Goal: Information Seeking & Learning: Learn about a topic

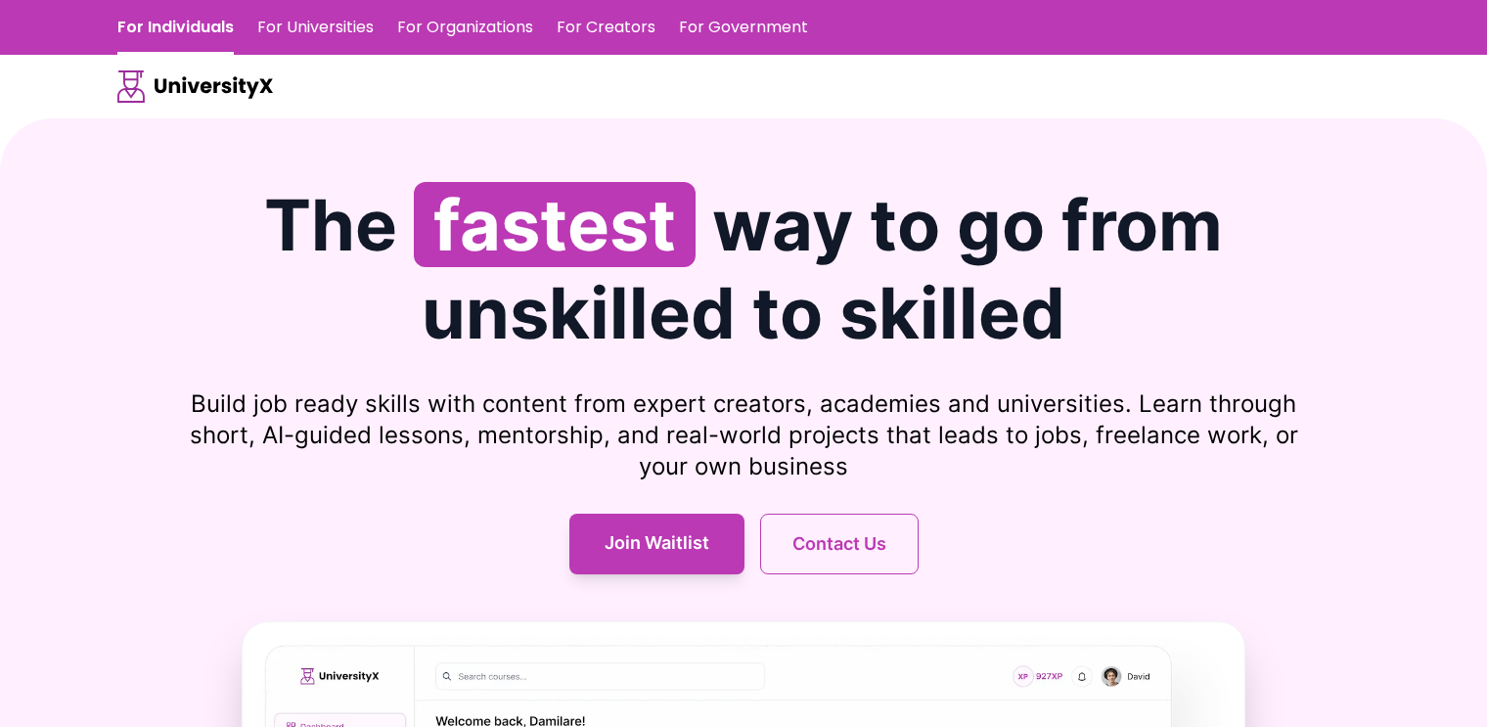
click at [296, 24] on link "For Universities" at bounding box center [315, 27] width 116 height 55
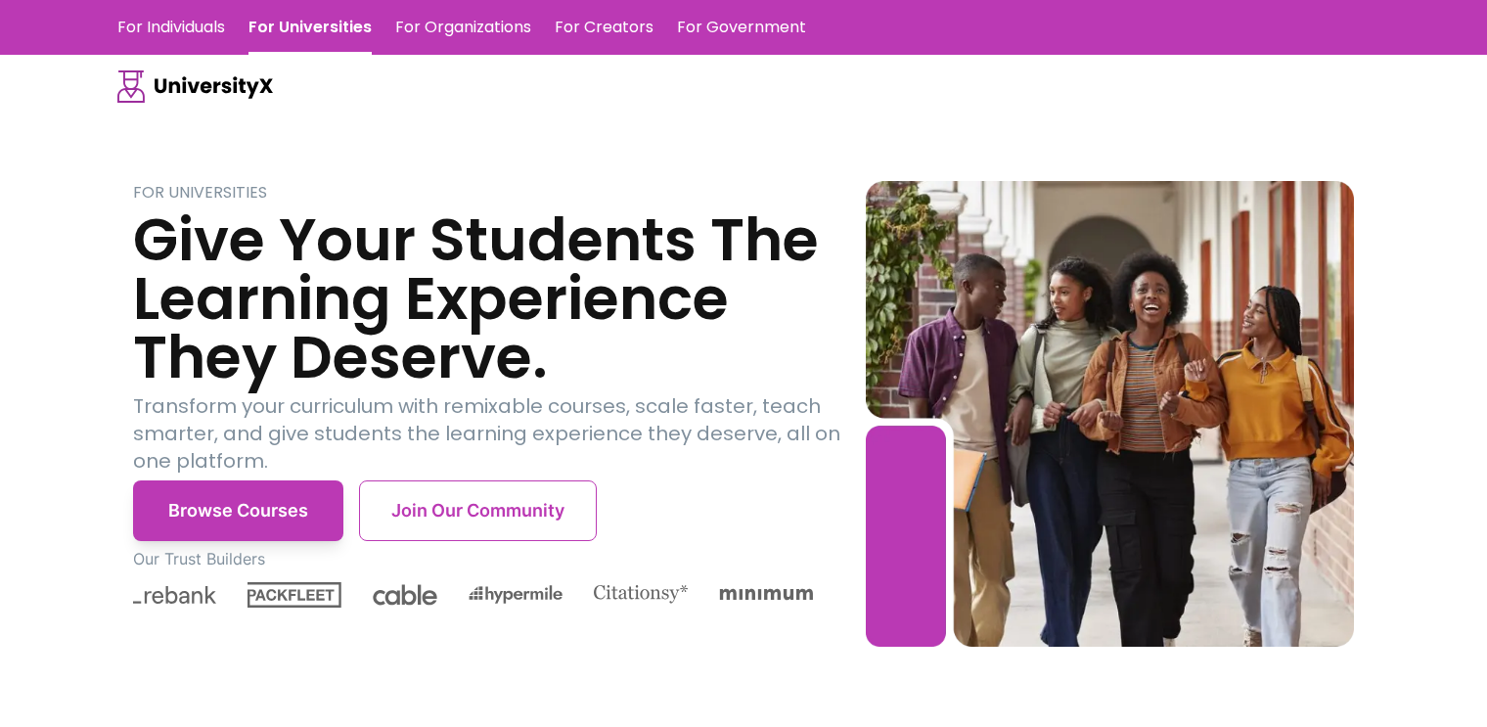
click at [171, 33] on link "For Individuals" at bounding box center [171, 27] width 108 height 55
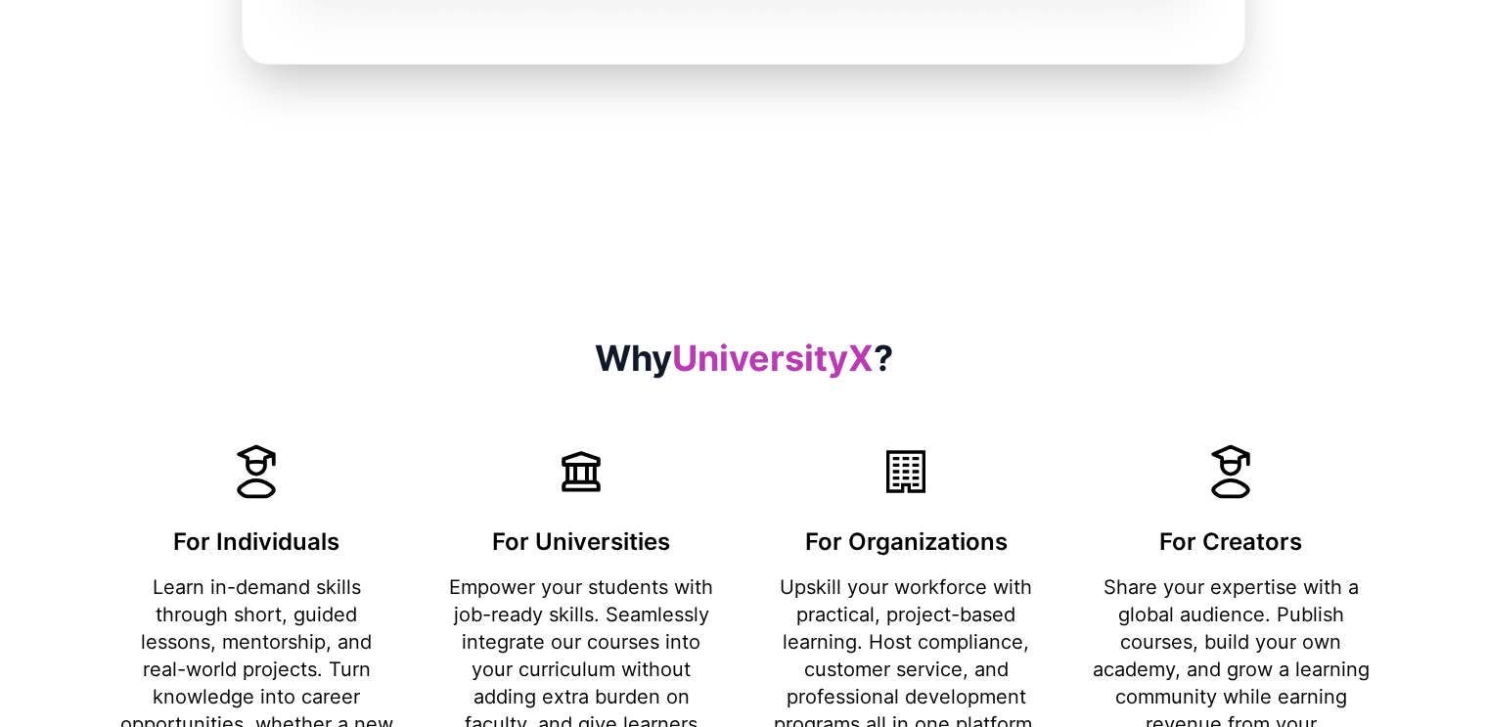
scroll to position [1468, 0]
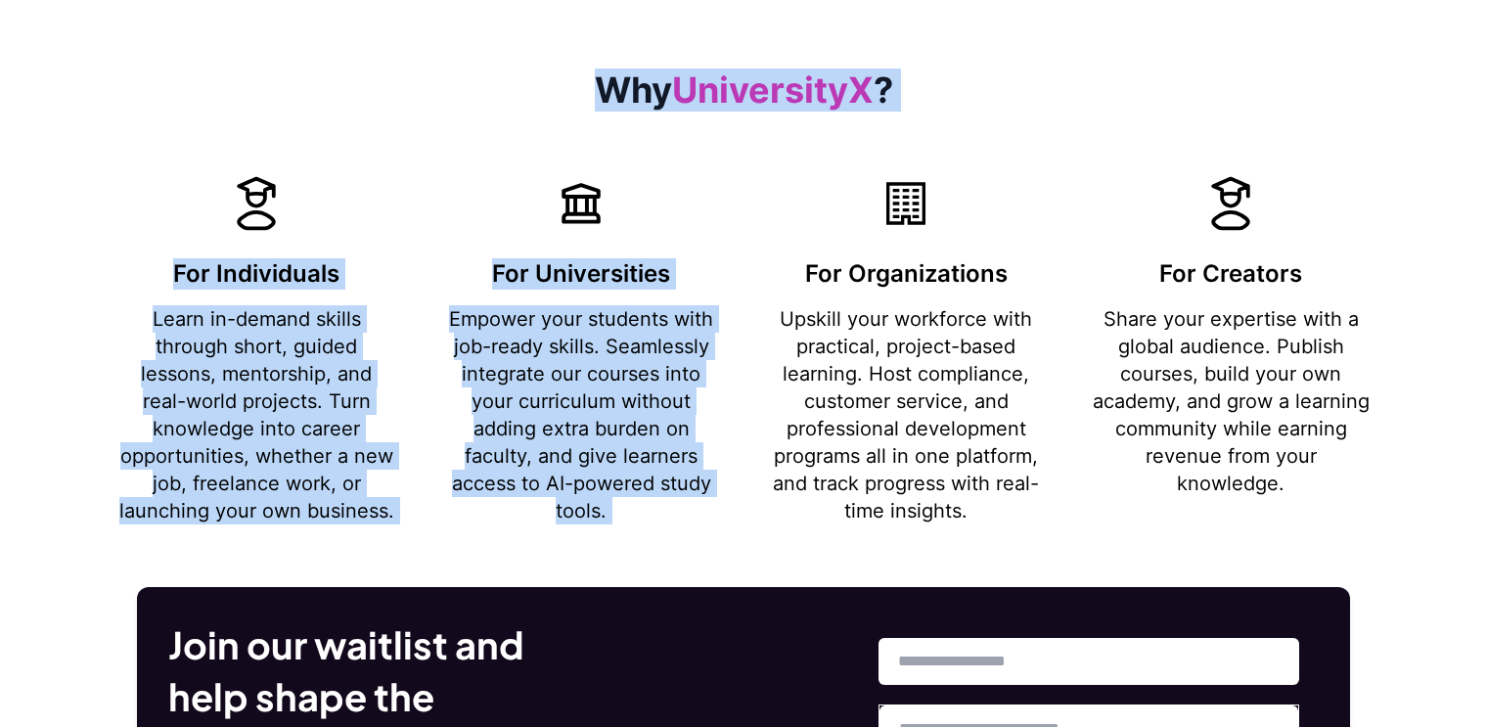
drag, startPoint x: 579, startPoint y: 89, endPoint x: 786, endPoint y: 227, distance: 248.3
click at [919, 135] on div "Why UniversityX ? For Individuals Learn in-demand skills through short, guided …" at bounding box center [743, 297] width 1253 height 454
drag, startPoint x: 762, startPoint y: 233, endPoint x: 728, endPoint y: 258, distance: 42.7
click at [761, 234] on div "For Individuals Learn in-demand skills through short, guided lessons, mentorshi…" at bounding box center [743, 348] width 1253 height 352
click at [270, 361] on p "Learn in-demand skills through short, guided lessons, mentorship, and real-worl…" at bounding box center [256, 414] width 278 height 219
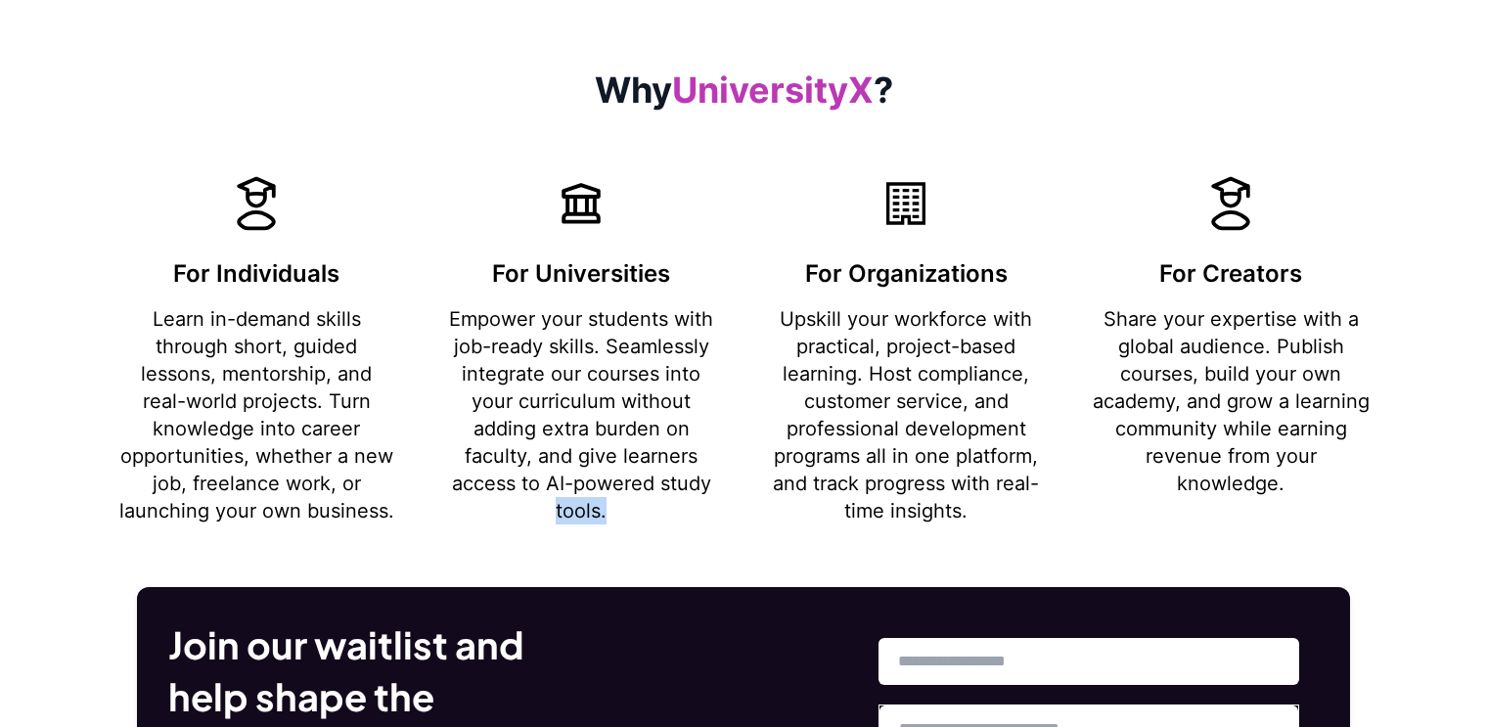
drag, startPoint x: 555, startPoint y: 508, endPoint x: 638, endPoint y: 508, distance: 83.2
click at [638, 508] on p "Empower your students with job-ready skills. Seamlessly integrate our courses i…" at bounding box center [581, 414] width 278 height 219
drag, startPoint x: 838, startPoint y: 513, endPoint x: 968, endPoint y: 515, distance: 130.2
click at [968, 515] on p "Upskill your workforce with practical, project-based learning. Host compliance,…" at bounding box center [906, 414] width 278 height 219
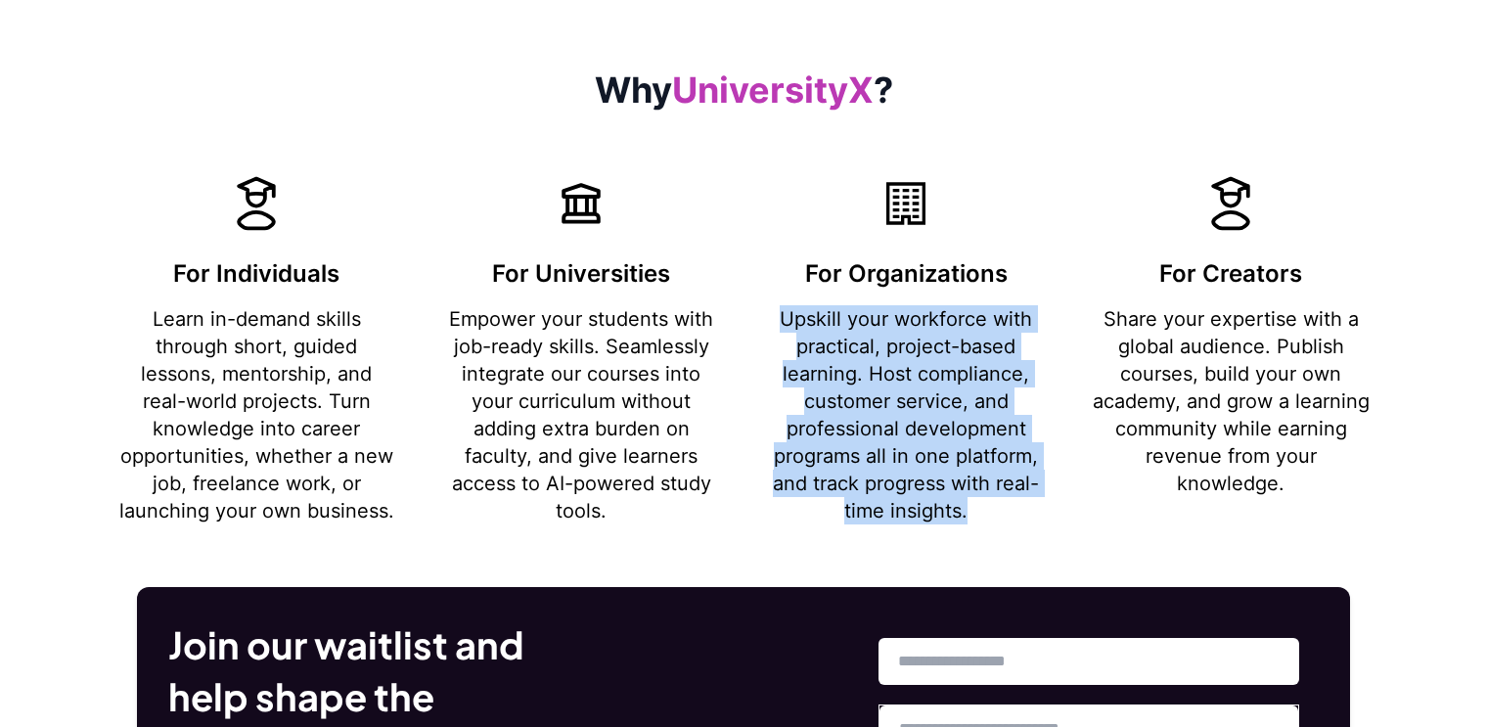
drag, startPoint x: 773, startPoint y: 316, endPoint x: 1047, endPoint y: 500, distance: 330.0
click at [1047, 500] on div "For Individuals Learn in-demand skills through short, guided lessons, mentorshi…" at bounding box center [743, 348] width 1253 height 352
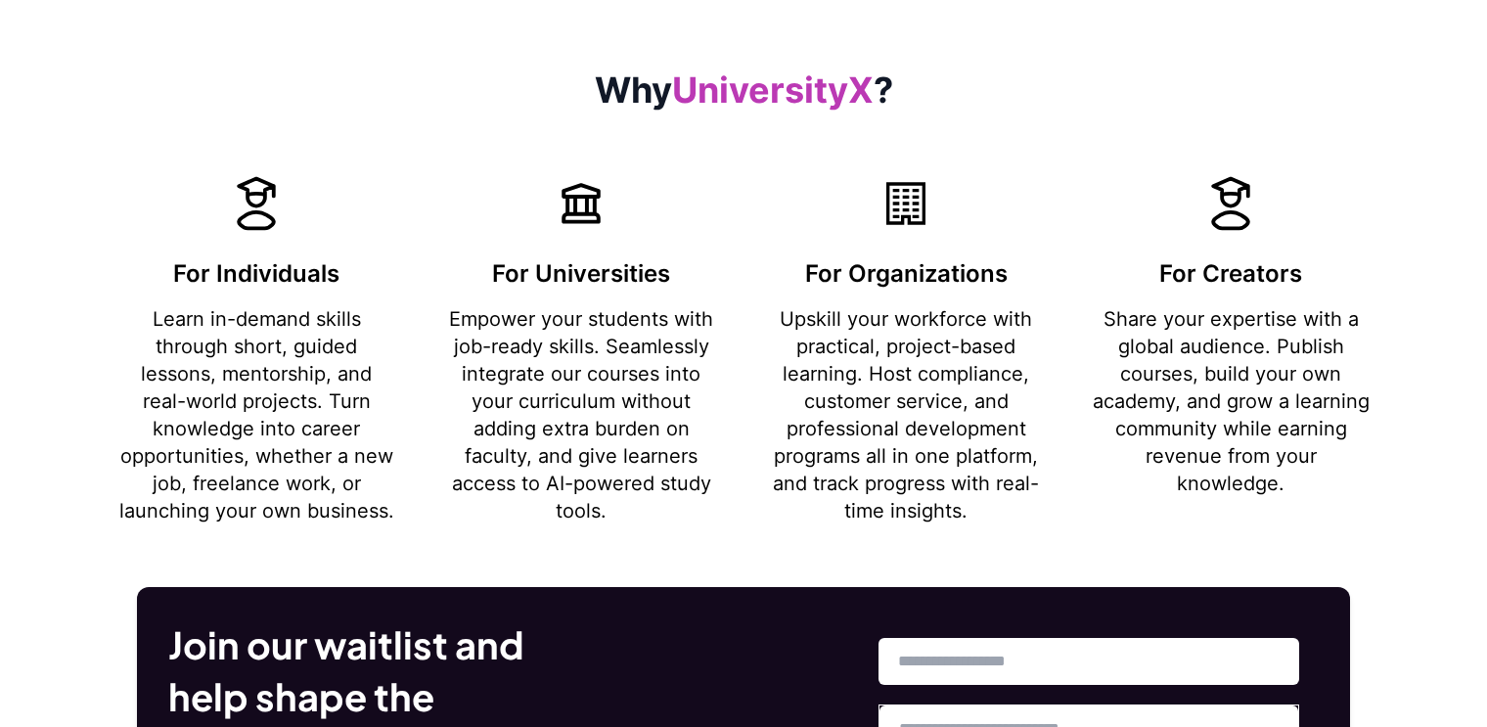
click at [1081, 507] on div "For Individuals Learn in-demand skills through short, guided lessons, mentorshi…" at bounding box center [743, 348] width 1253 height 352
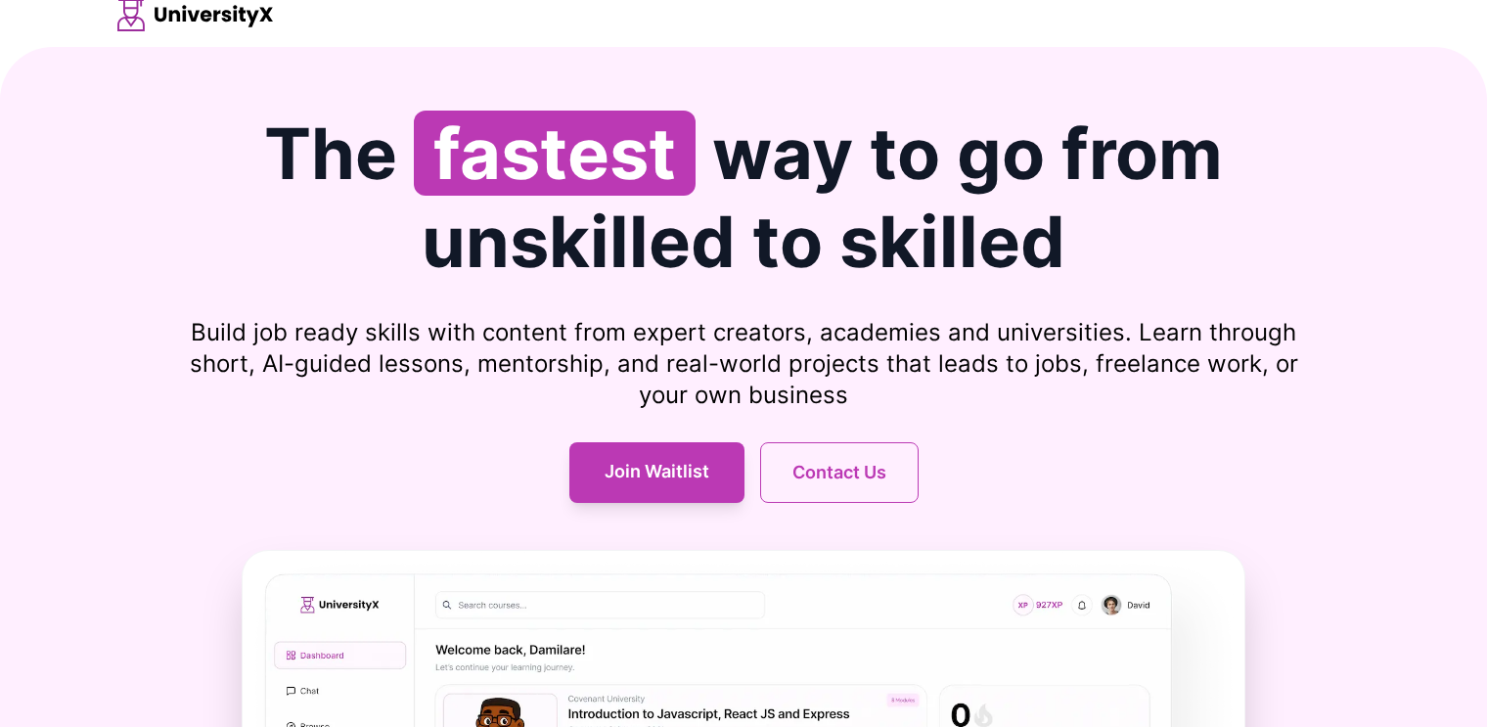
scroll to position [0, 0]
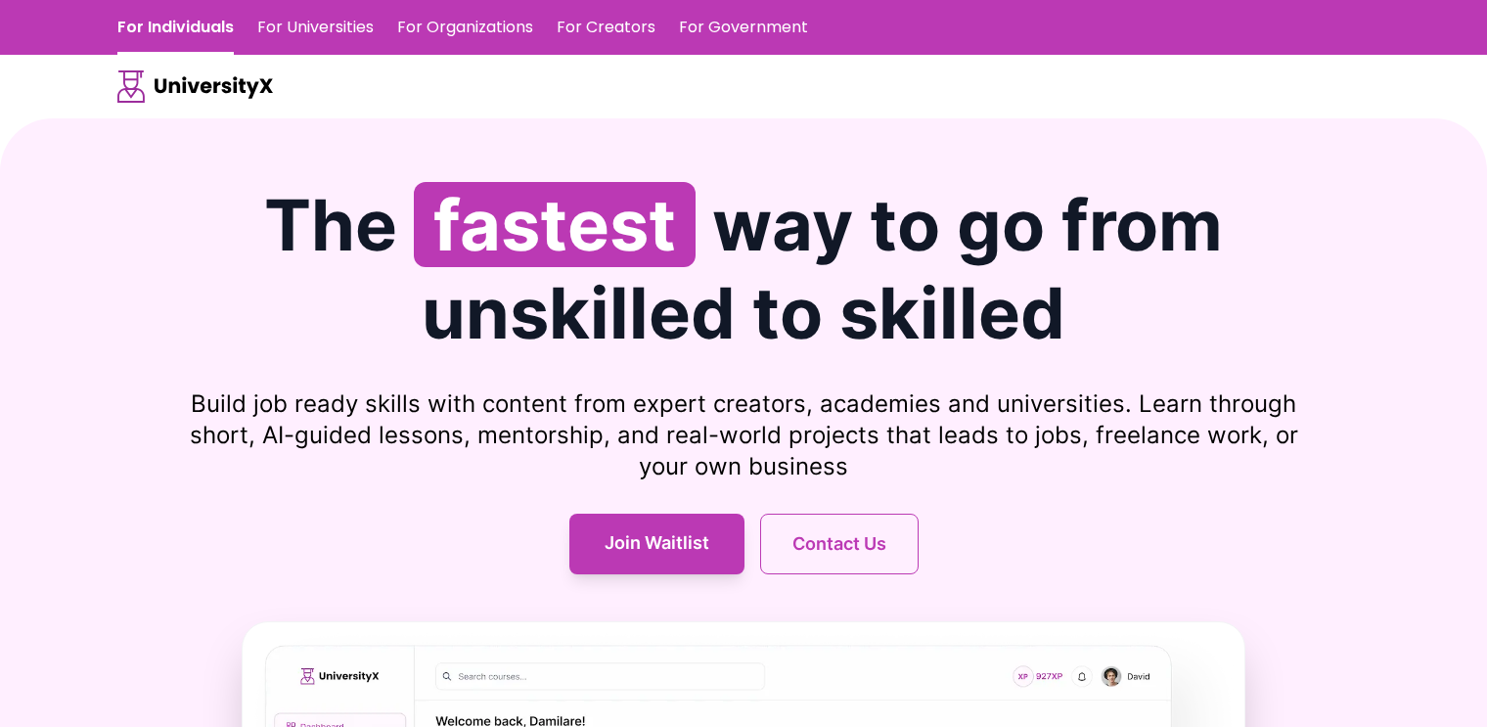
click at [316, 18] on link "For Universities" at bounding box center [315, 27] width 116 height 55
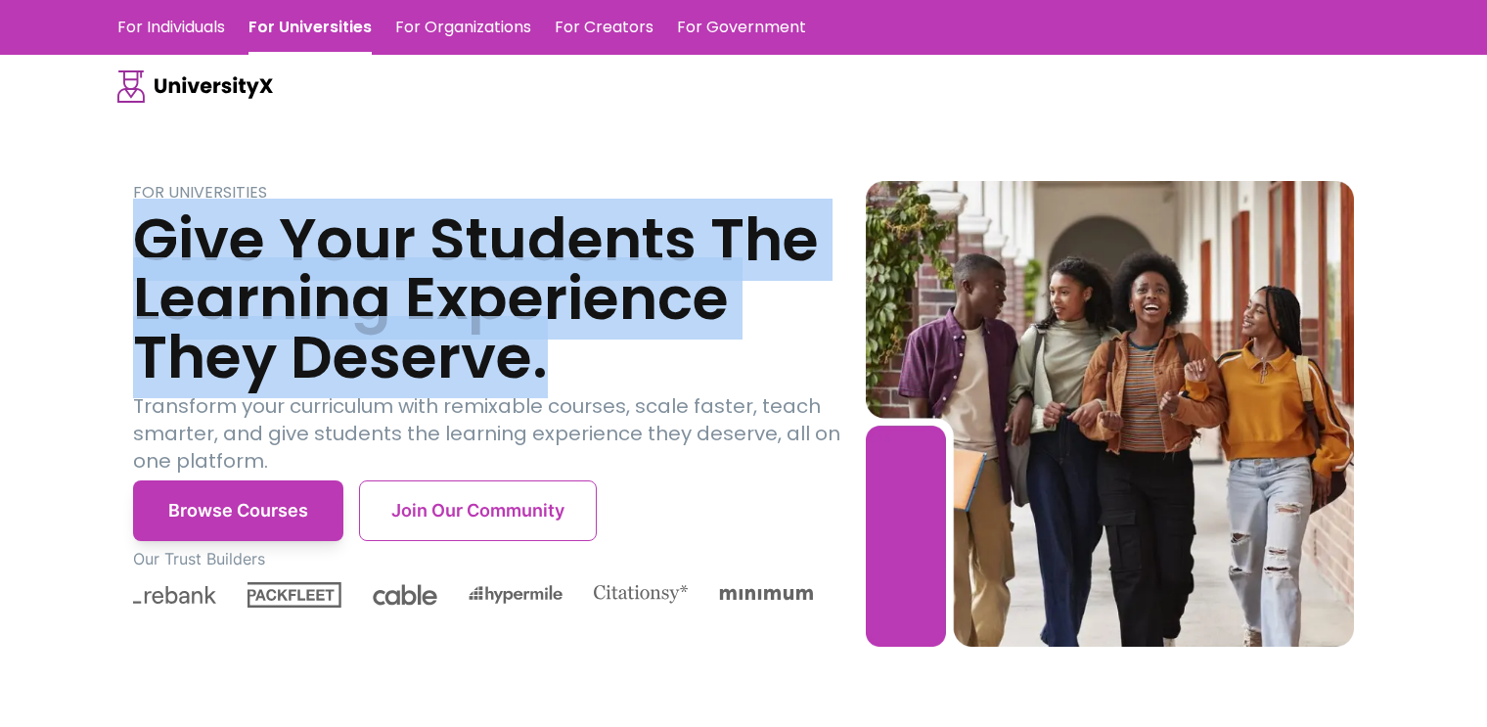
drag, startPoint x: 121, startPoint y: 229, endPoint x: 584, endPoint y: 355, distance: 479.8
click at [584, 355] on div "FOR UNIVERSITIES Give Your Students The Learning Experience They Deserve. Trans…" at bounding box center [743, 413] width 1253 height 591
click at [578, 327] on h3 "Give Your Students The Learning Experience They Deserve." at bounding box center [499, 298] width 733 height 176
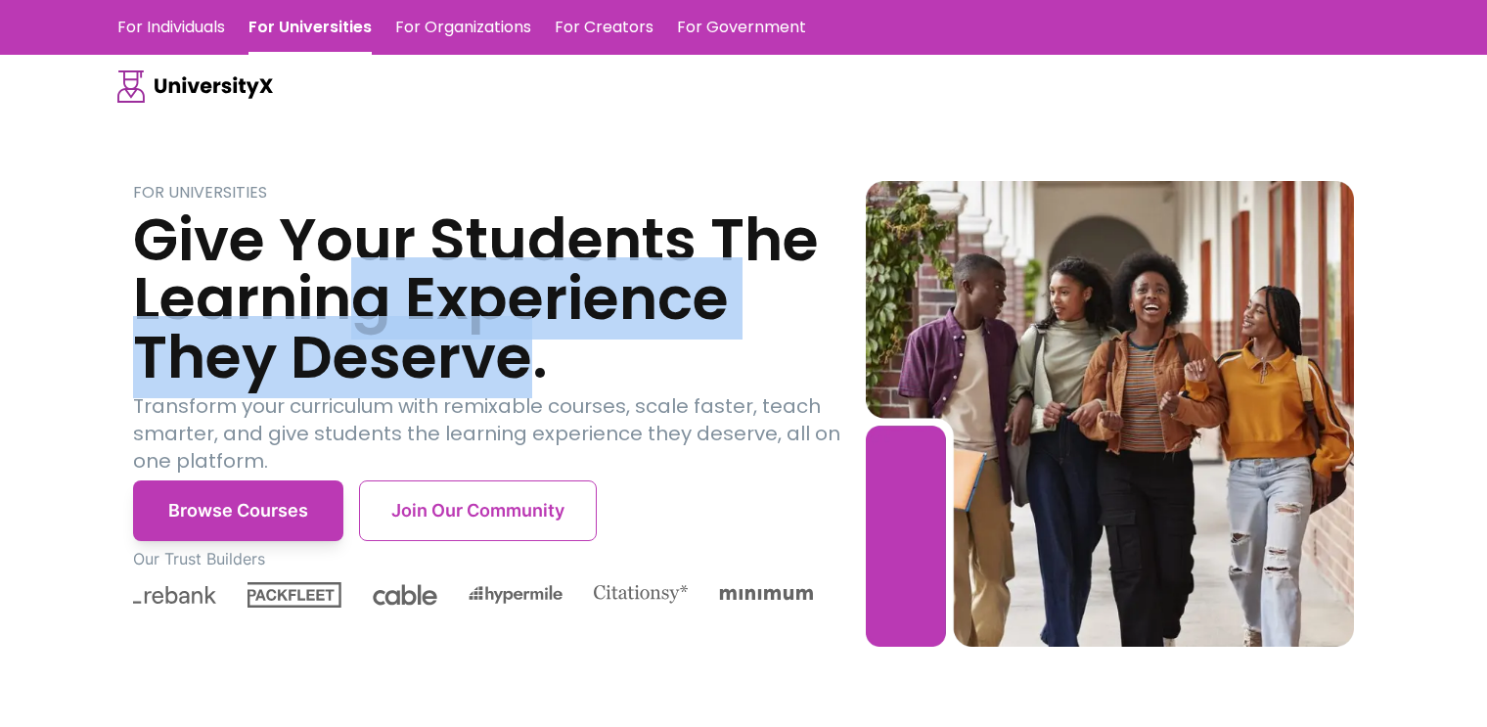
drag, startPoint x: 525, startPoint y: 363, endPoint x: 352, endPoint y: 285, distance: 190.1
click at [332, 285] on h3 "Give Your Students The Learning Experience They Deserve." at bounding box center [499, 298] width 733 height 176
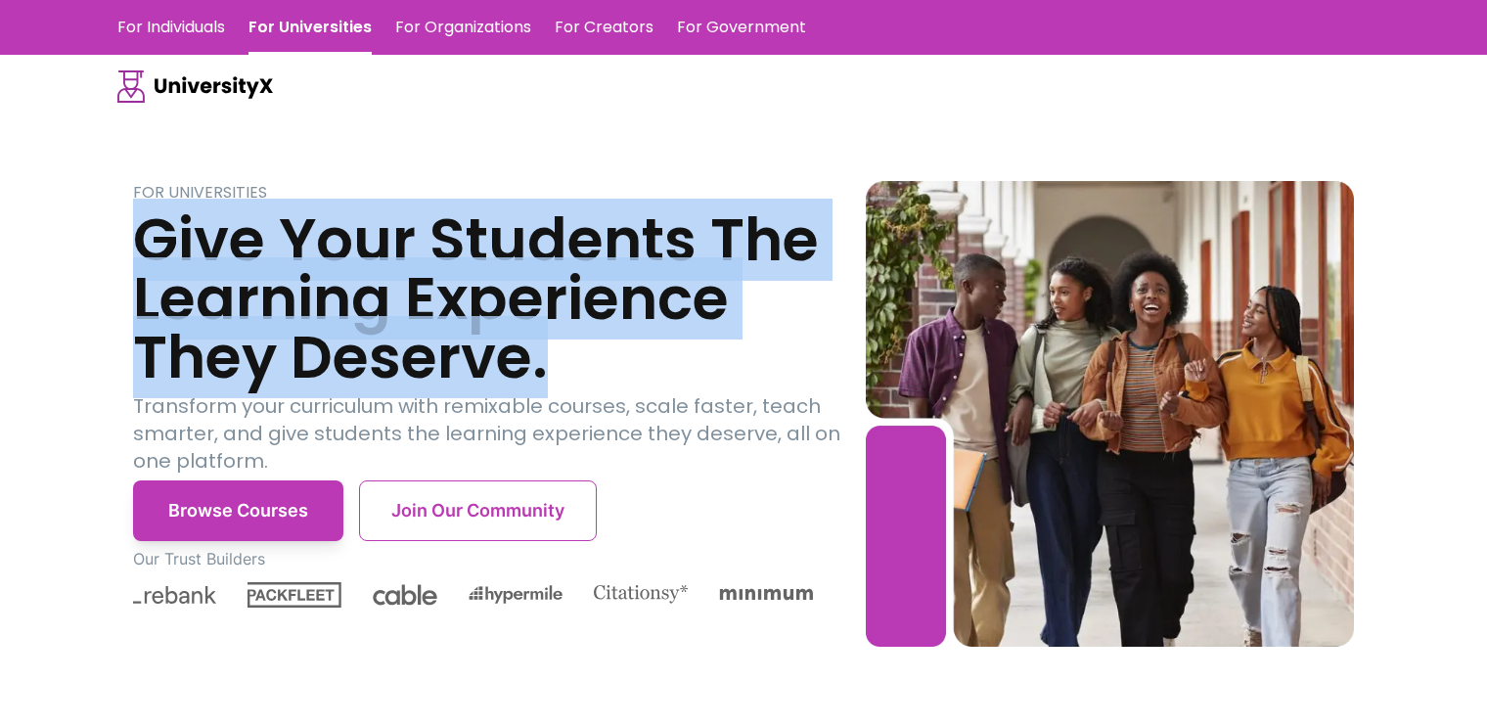
drag, startPoint x: 571, startPoint y: 361, endPoint x: 123, endPoint y: 251, distance: 461.6
click at [125, 252] on div "FOR UNIVERSITIES Give Your Students The Learning Experience They Deserve. Trans…" at bounding box center [743, 413] width 1253 height 591
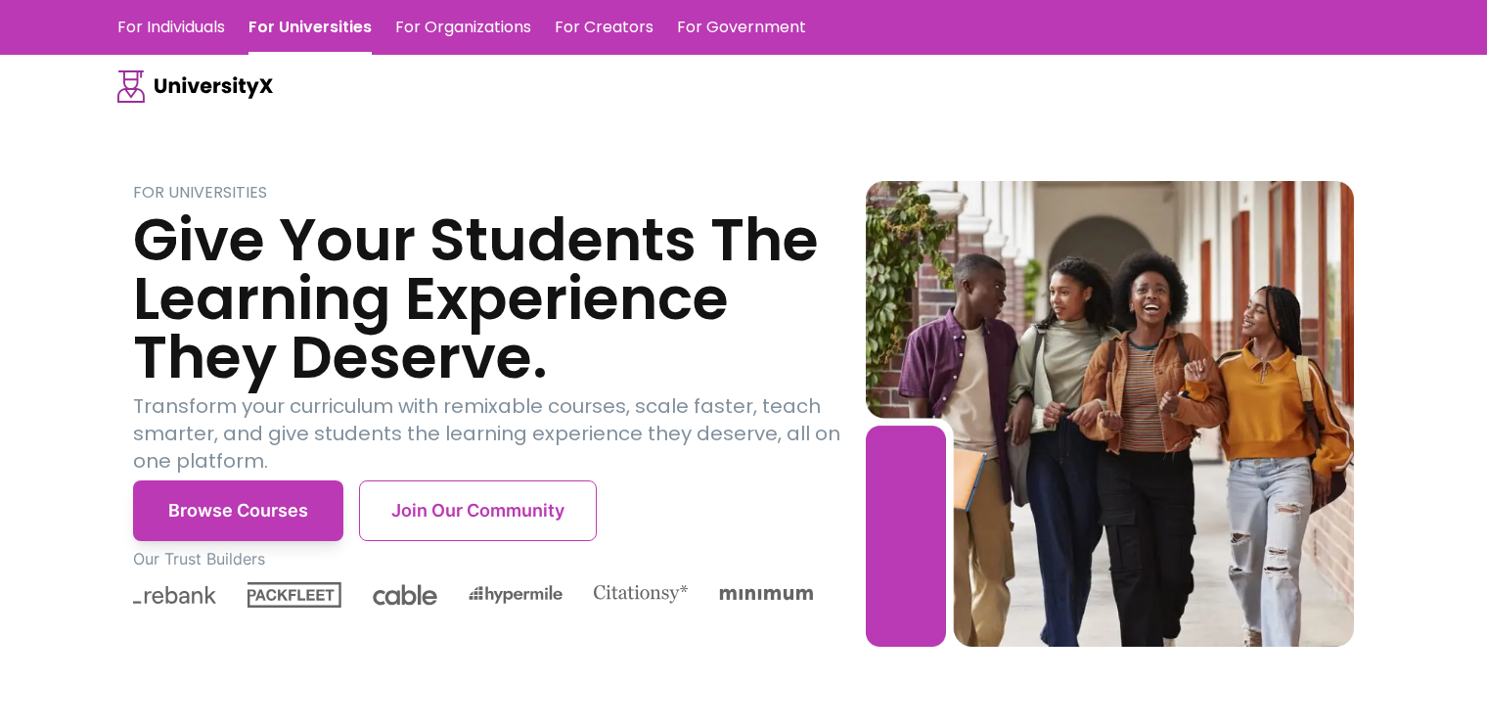
click at [137, 167] on div "FOR UNIVERSITIES Give Your Students The Learning Experience They Deserve. Trans…" at bounding box center [743, 413] width 1253 height 591
drag, startPoint x: 133, startPoint y: 187, endPoint x: 278, endPoint y: 182, distance: 144.9
click at [278, 182] on p "FOR UNIVERSITIES" at bounding box center [499, 192] width 733 height 23
drag, startPoint x: 415, startPoint y: 382, endPoint x: 305, endPoint y: 404, distance: 111.9
click at [416, 383] on h3 "Give Your Students The Learning Experience They Deserve." at bounding box center [499, 298] width 733 height 176
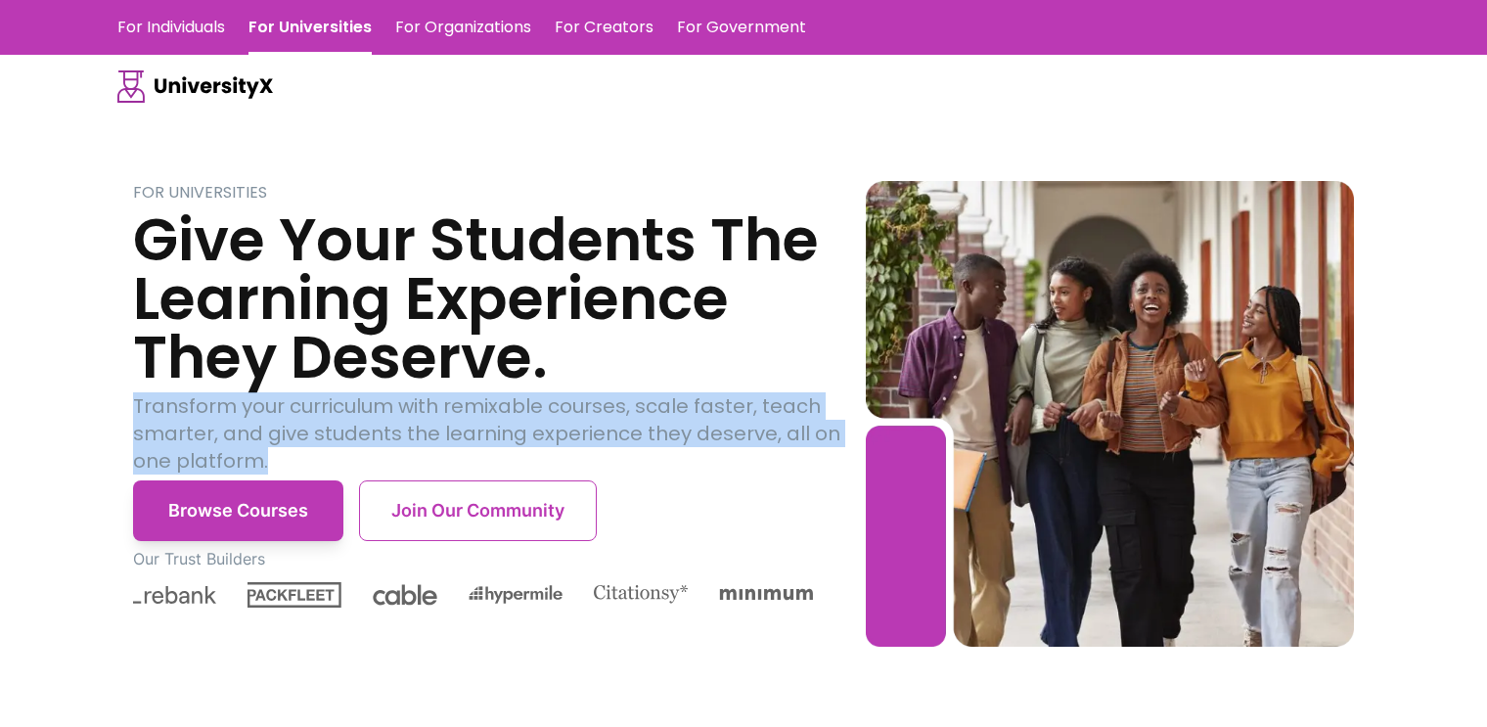
drag, startPoint x: 135, startPoint y: 403, endPoint x: 274, endPoint y: 450, distance: 146.7
click at [274, 450] on p "Transform your curriculum with remixable courses, scale faster, teach smarter, …" at bounding box center [499, 433] width 733 height 82
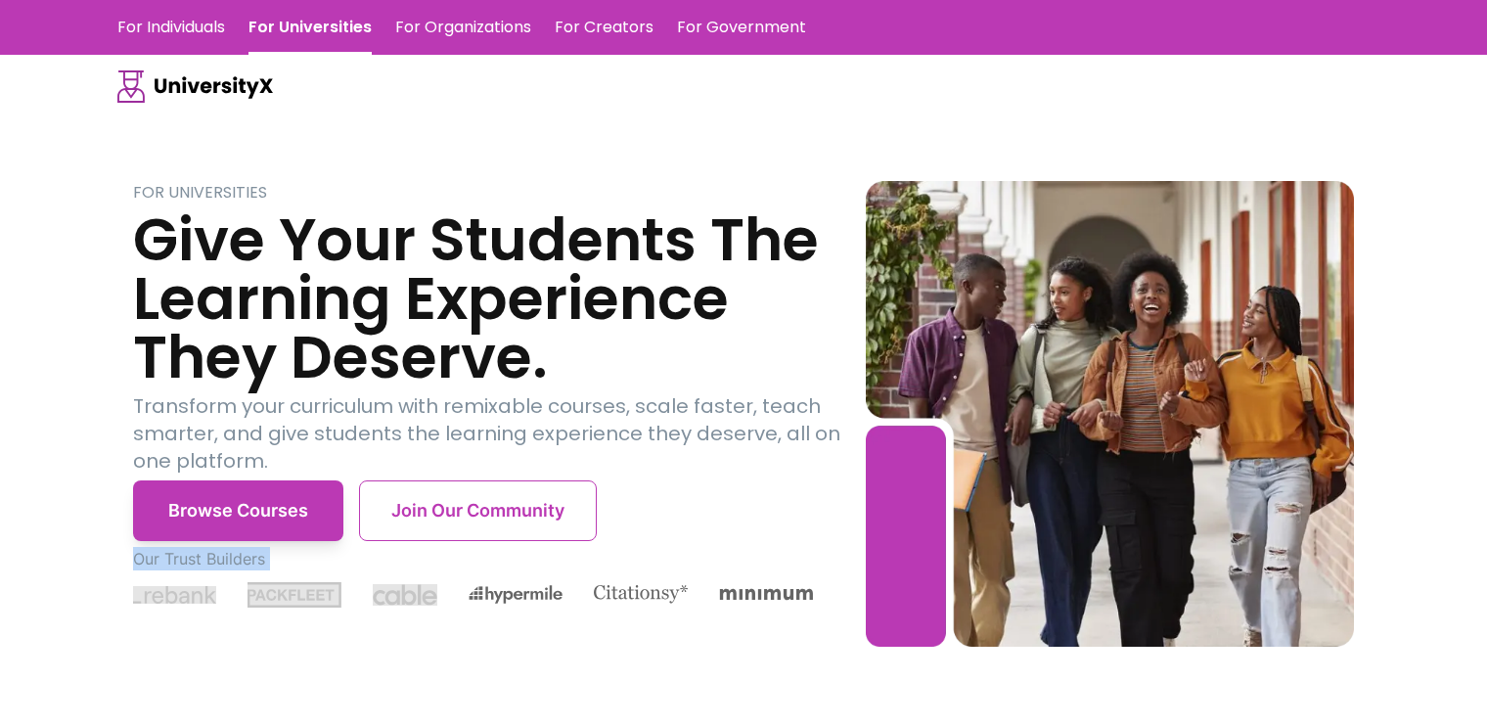
drag, startPoint x: 125, startPoint y: 555, endPoint x: 388, endPoint y: 575, distance: 264.0
click at [388, 575] on div "FOR UNIVERSITIES Give Your Students The Learning Experience They Deserve. Trans…" at bounding box center [743, 413] width 1253 height 591
click at [500, 567] on p "Our Trust Builders" at bounding box center [499, 558] width 733 height 23
click at [526, 609] on div "FOR UNIVERSITIES Give Your Students The Learning Experience They Deserve. Trans…" at bounding box center [499, 414] width 733 height 466
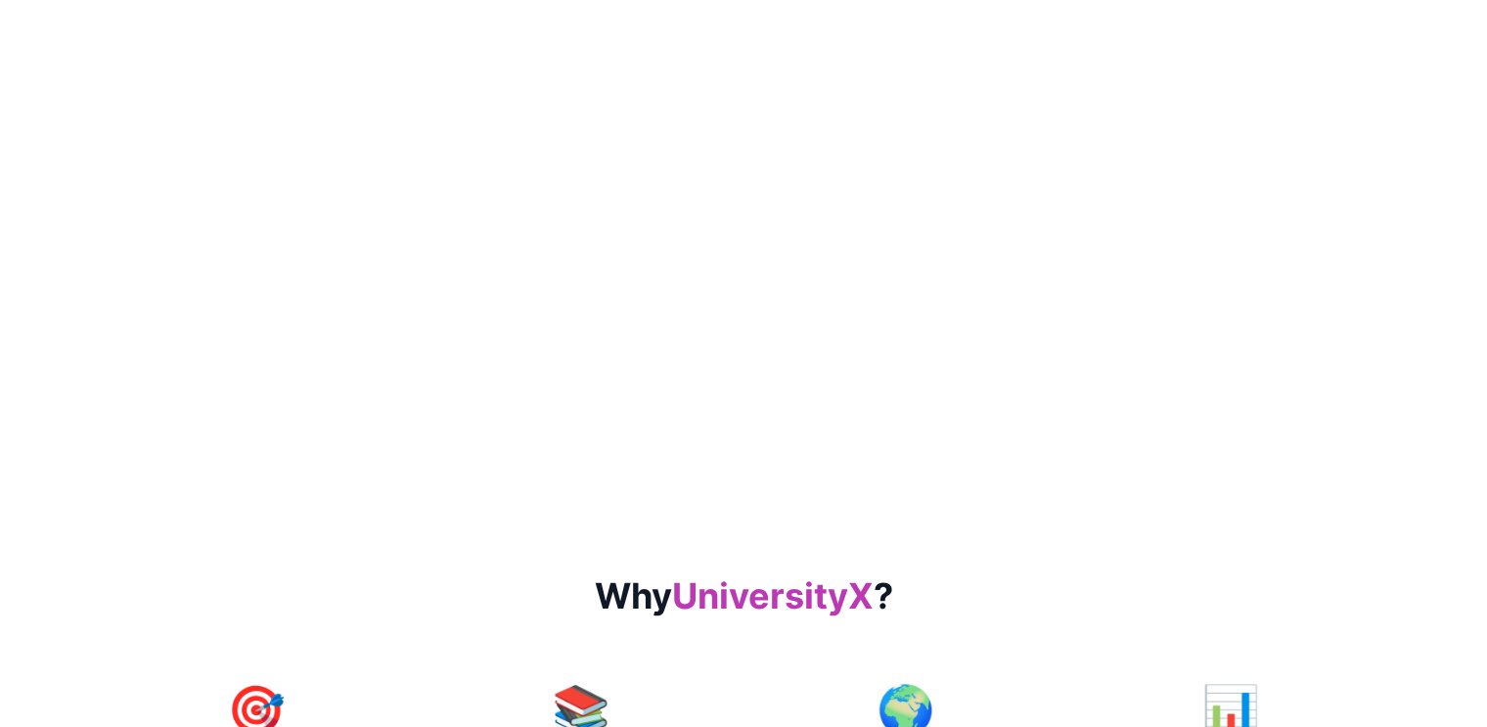
scroll to position [979, 0]
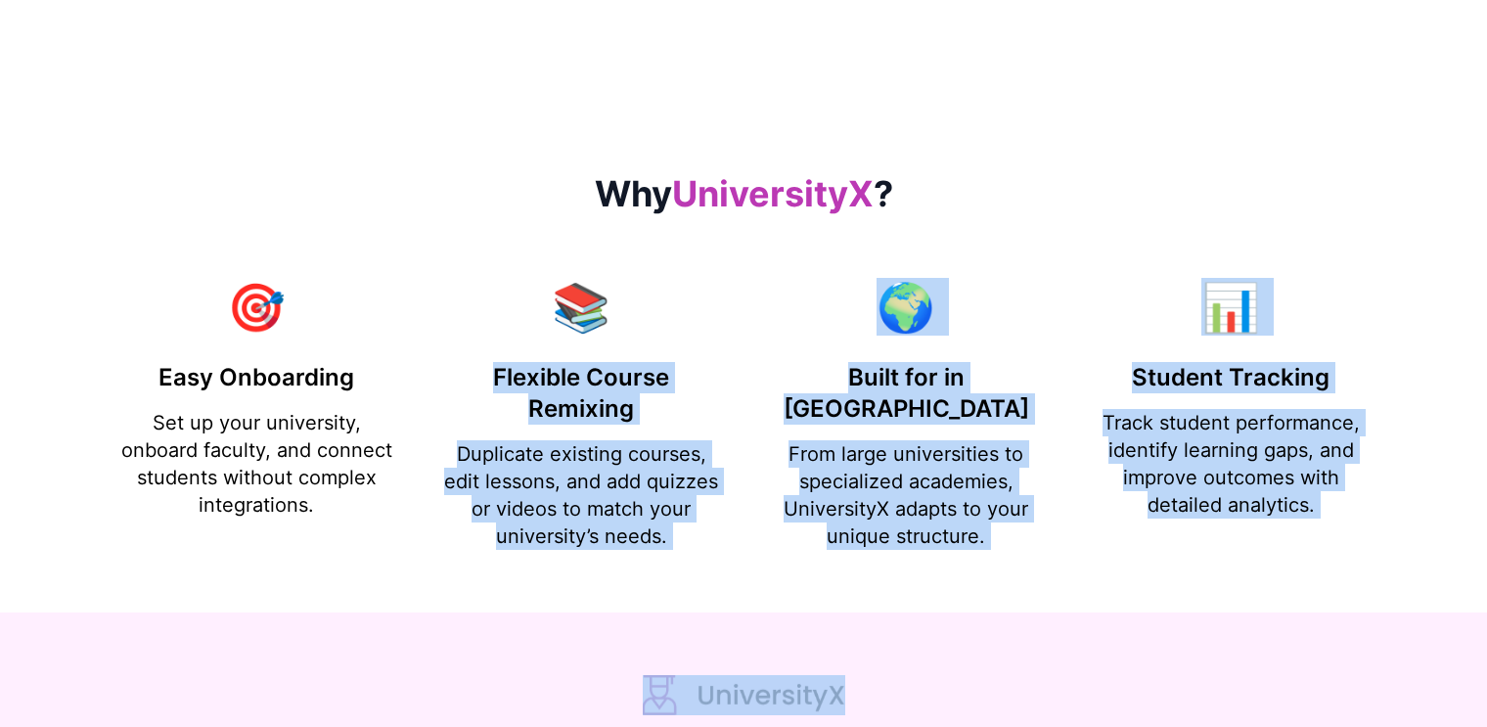
drag, startPoint x: 482, startPoint y: 495, endPoint x: 893, endPoint y: 726, distance: 471.4
click at [893, 726] on div "FOR UNIVERSITIES Give Your Students The Learning Experience They Deserve. Trans…" at bounding box center [743, 246] width 1487 height 2431
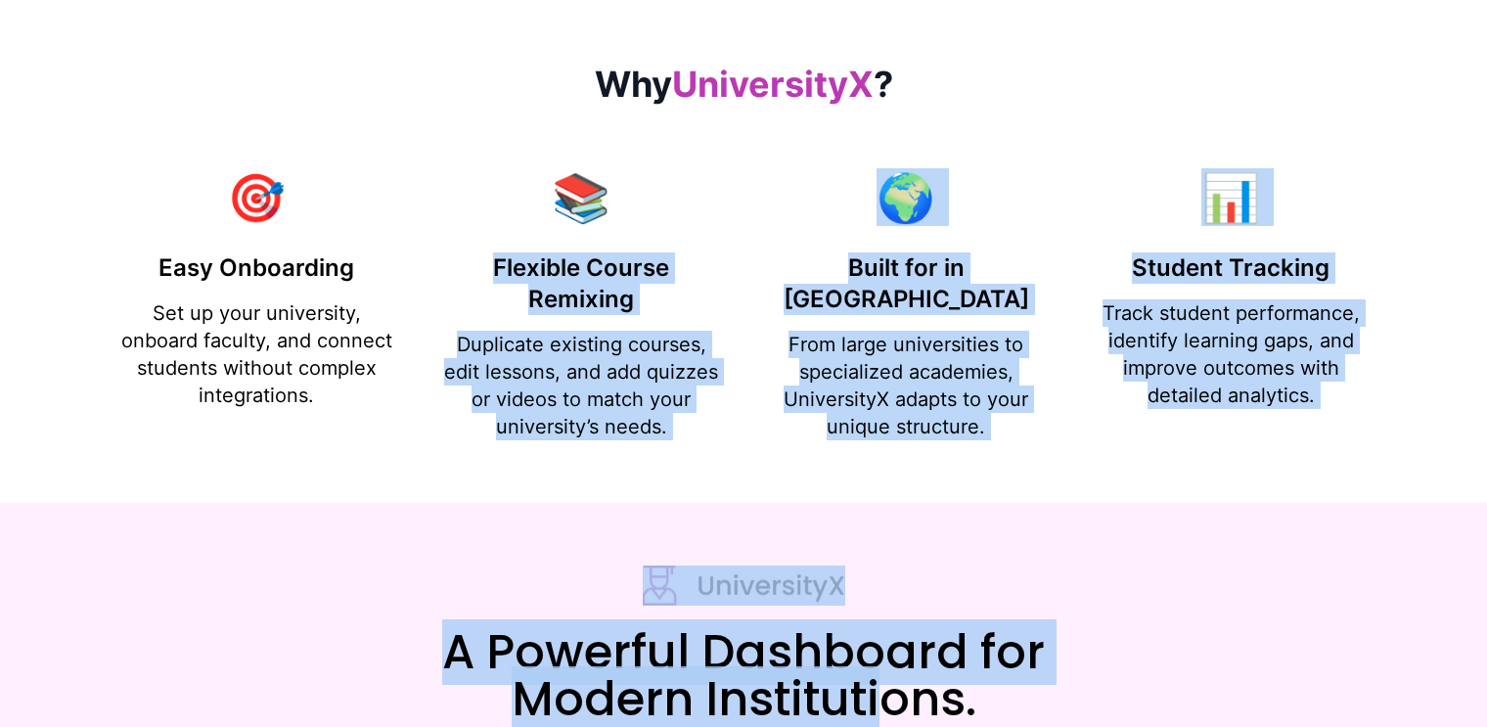
click at [1026, 603] on div at bounding box center [743, 586] width 1253 height 40
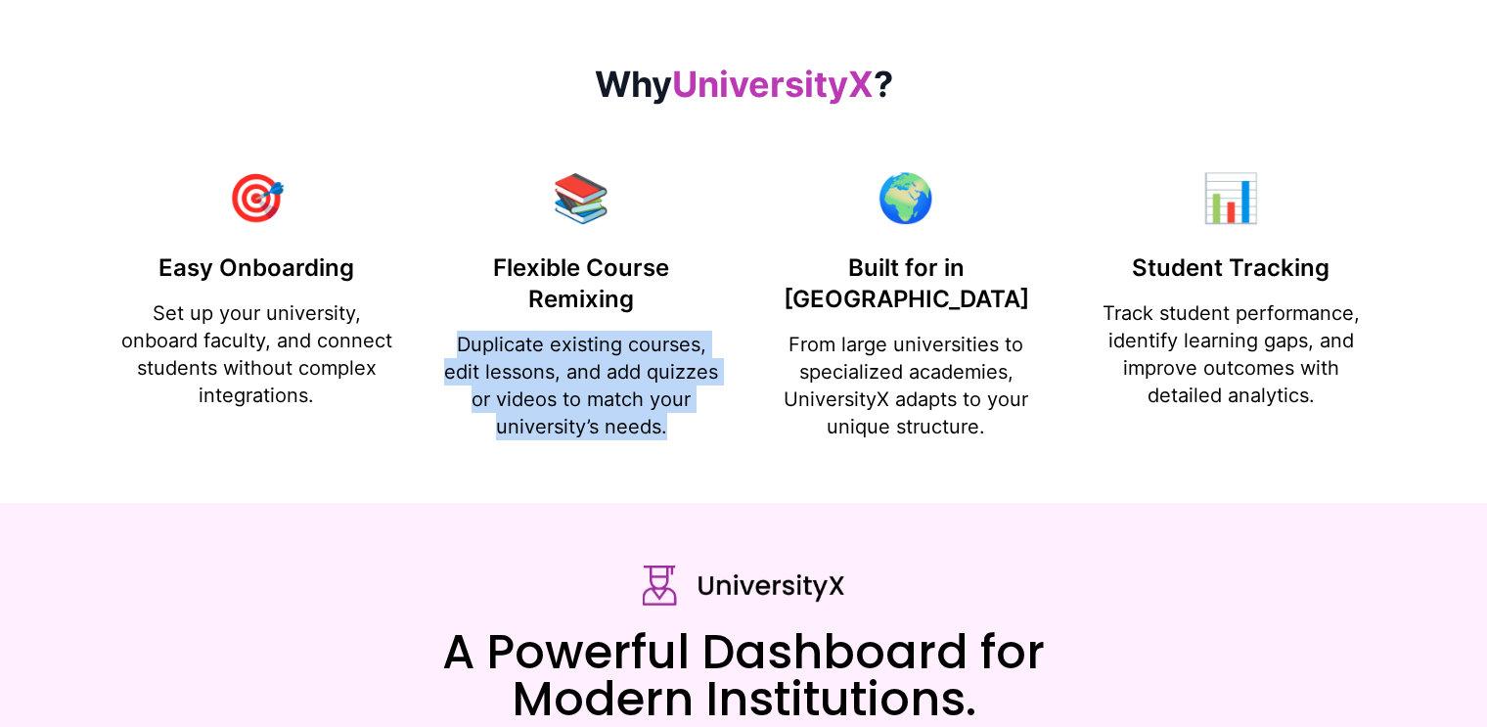
drag, startPoint x: 452, startPoint y: 338, endPoint x: 695, endPoint y: 436, distance: 262.0
click at [695, 436] on p "Duplicate existing courses, edit lessons, and add quizzes or videos to match yo…" at bounding box center [581, 386] width 278 height 110
copy p "Duplicate existing courses, edit lessons, and add quizzes or videos to match yo…"
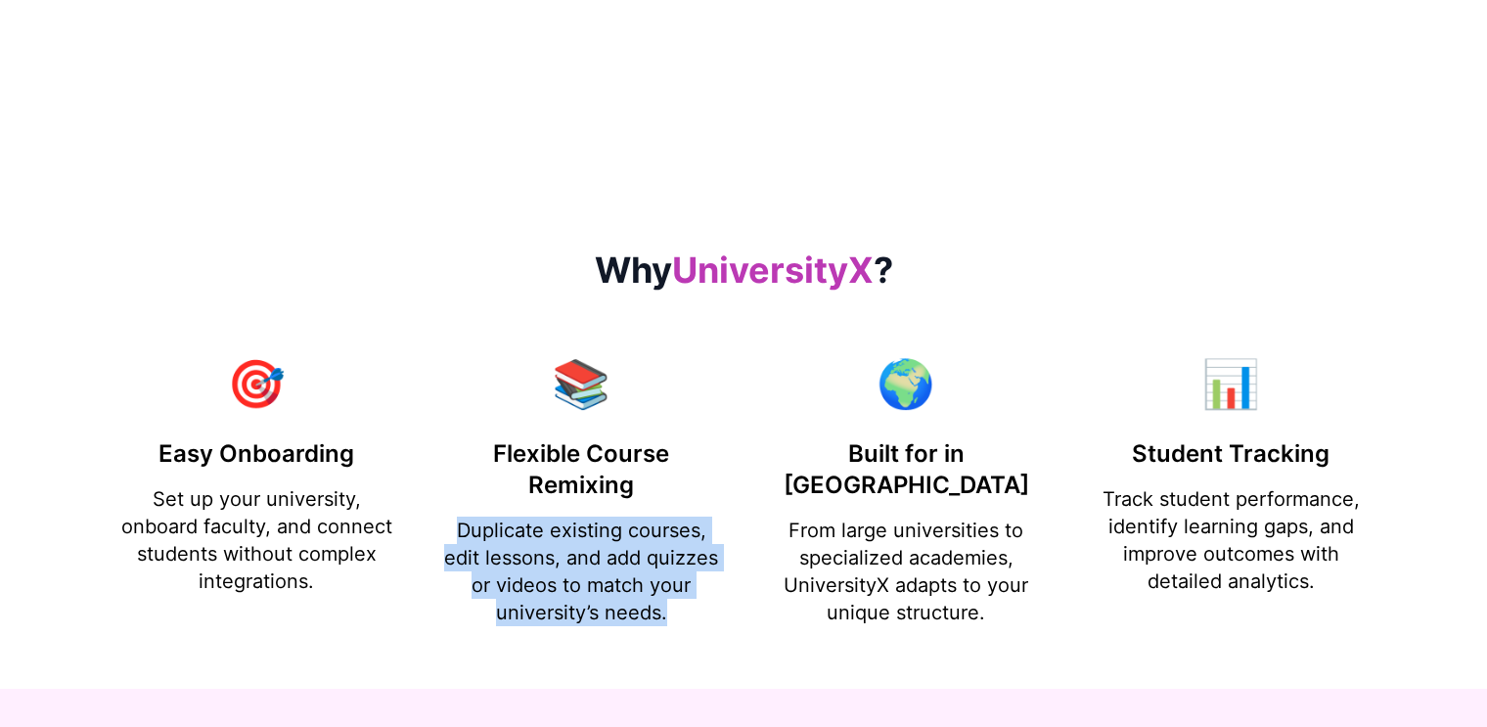
scroll to position [1018, 0]
